Goal: Task Accomplishment & Management: Manage account settings

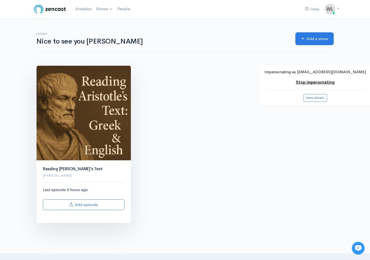
click at [104, 83] on img at bounding box center [84, 113] width 94 height 94
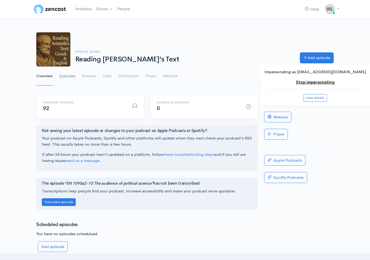
click at [71, 76] on link "Episodes" at bounding box center [67, 75] width 16 height 19
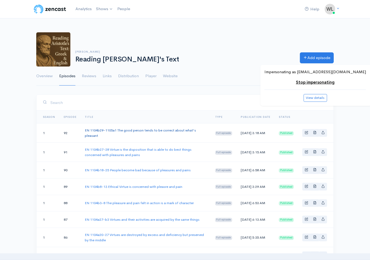
click at [184, 130] on link "EN 1104b29-1105a1 The good person tends to be correct about what's pleasant" at bounding box center [140, 133] width 111 height 10
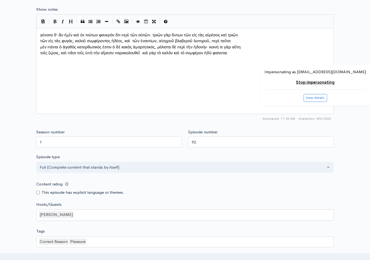
scroll to position [311, 0]
click at [17, 140] on div "Title EN 1104b29-1105a1 The good person tends to be correct about what's pleasa…" at bounding box center [185, 41] width 370 height 517
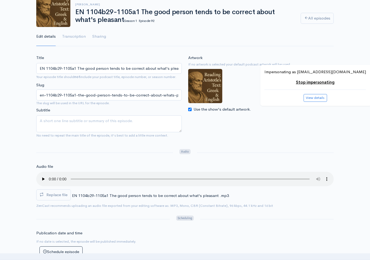
scroll to position [41, 0]
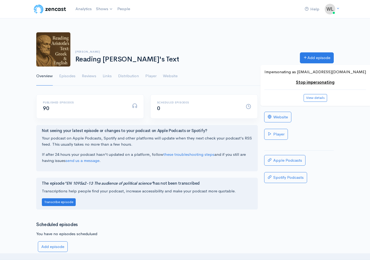
scroll to position [30, 0]
